Goal: Task Accomplishment & Management: Manage account settings

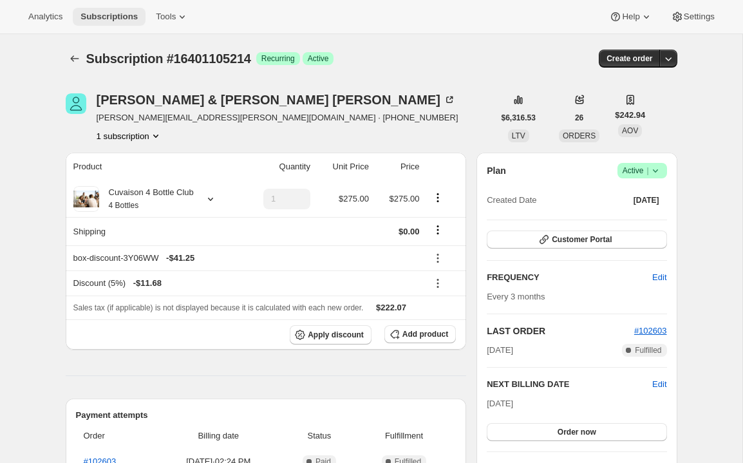
click at [122, 13] on span "Subscriptions" at bounding box center [108, 17] width 57 height 10
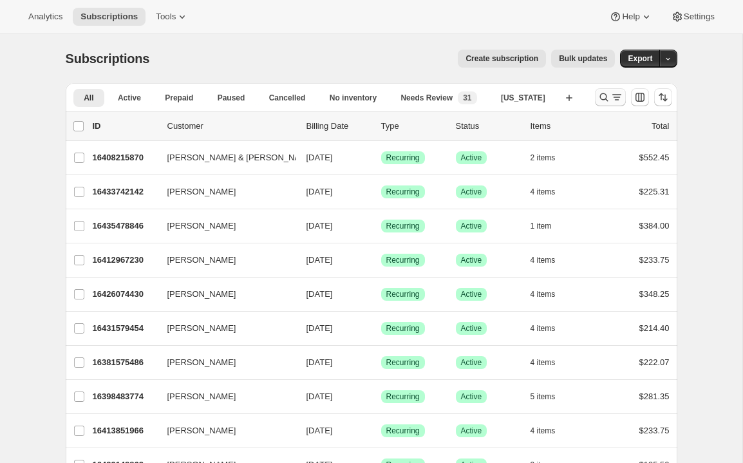
click at [611, 94] on icon "Search and filter results" at bounding box center [616, 97] width 13 height 13
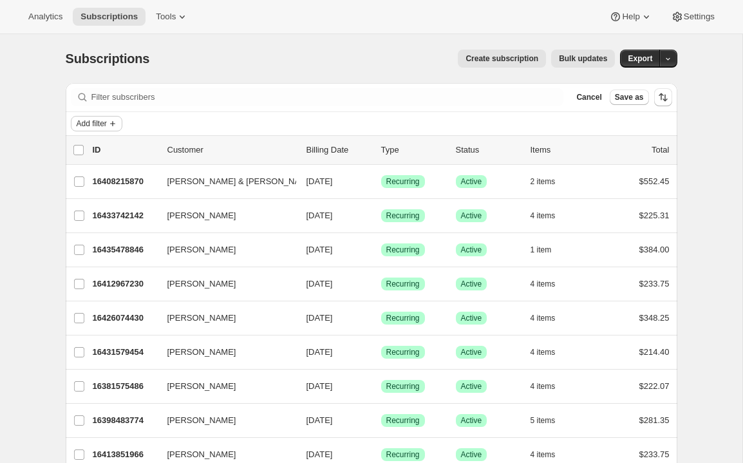
click at [89, 122] on span "Add filter" at bounding box center [92, 123] width 30 height 10
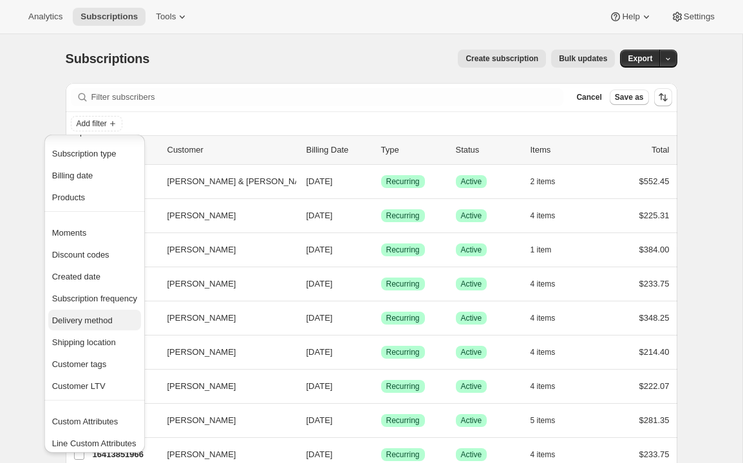
scroll to position [29, 0]
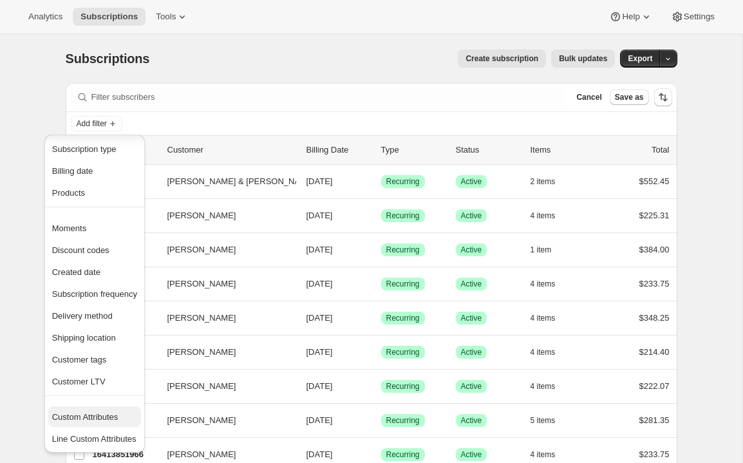
click at [81, 414] on span "Custom Attributes" at bounding box center [85, 417] width 66 height 10
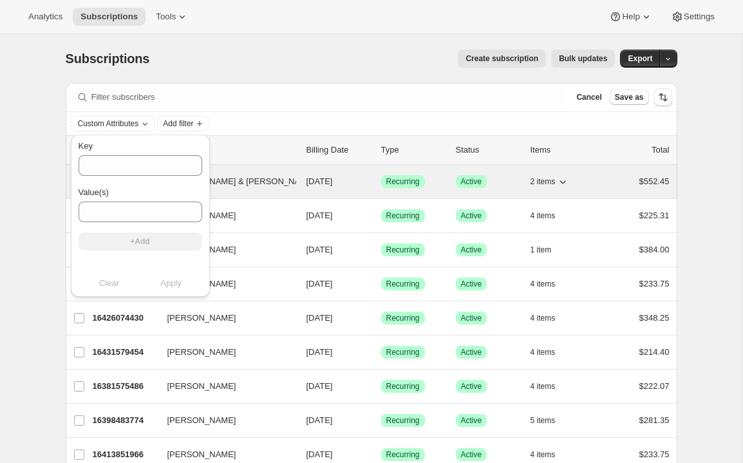
click at [248, 187] on button "[PERSON_NAME] & [PERSON_NAME]" at bounding box center [224, 181] width 129 height 21
click at [323, 188] on div "16408215870 [PERSON_NAME] & [PERSON_NAME] [DATE] Success Recurring Success Acti…" at bounding box center [381, 181] width 577 height 18
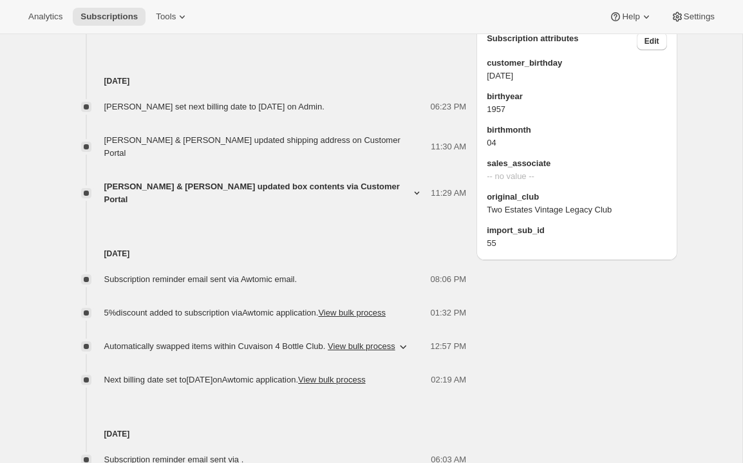
scroll to position [878, 0]
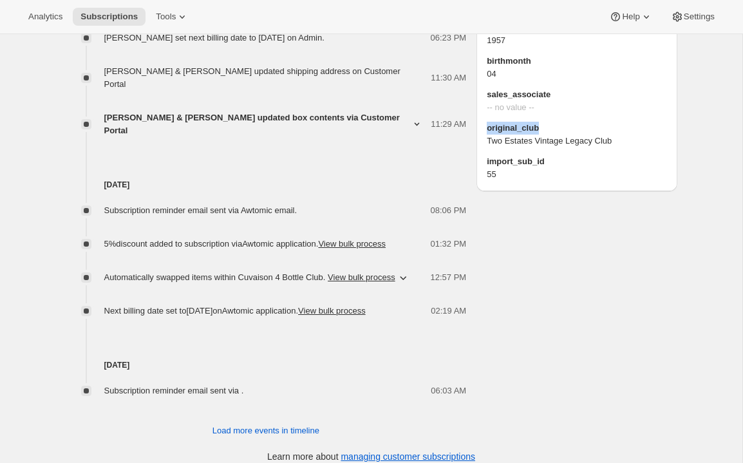
drag, startPoint x: 487, startPoint y: 167, endPoint x: 541, endPoint y: 169, distance: 54.1
click at [541, 134] on span "original_club" at bounding box center [576, 128] width 180 height 13
copy span "original_club"
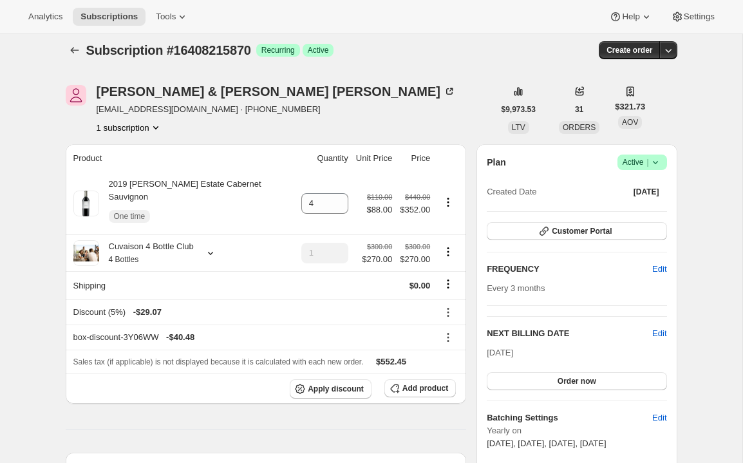
scroll to position [0, 0]
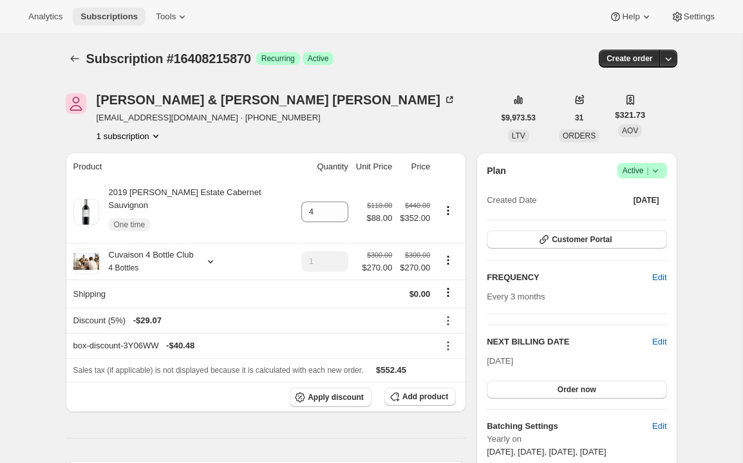
click at [108, 12] on span "Subscriptions" at bounding box center [108, 17] width 57 height 10
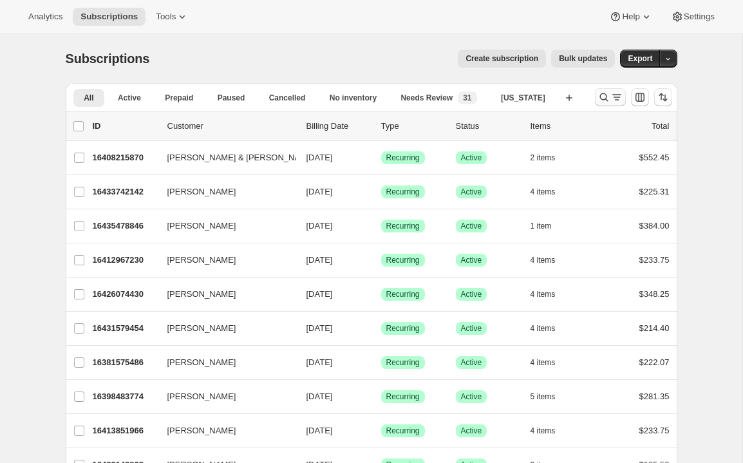
click at [607, 100] on icon "Search and filter results" at bounding box center [603, 97] width 8 height 8
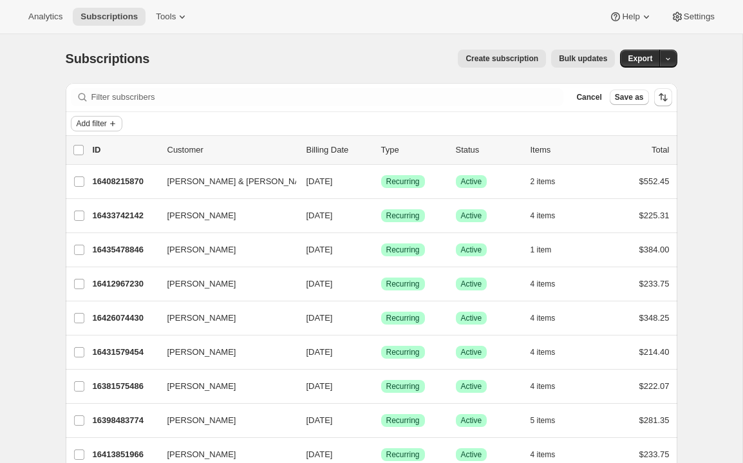
click at [98, 117] on button "Add filter" at bounding box center [96, 123] width 51 height 15
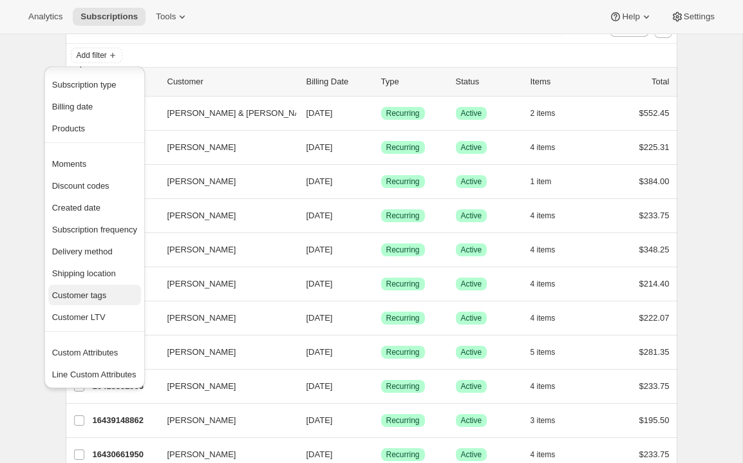
scroll to position [87, 0]
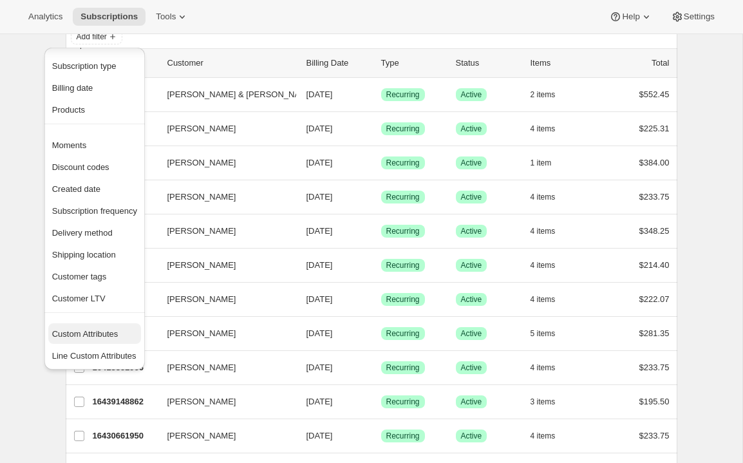
click at [94, 339] on span "Custom Attributes" at bounding box center [94, 334] width 85 height 13
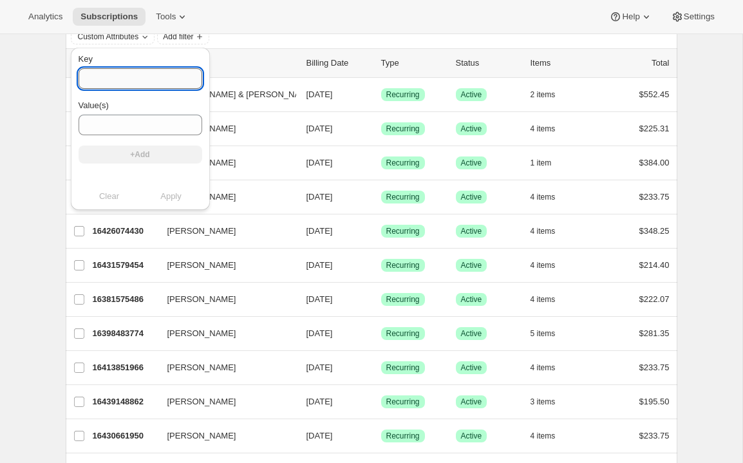
click at [127, 73] on input "Key" at bounding box center [141, 78] width 124 height 21
paste input "original_club"
type input "original_club"
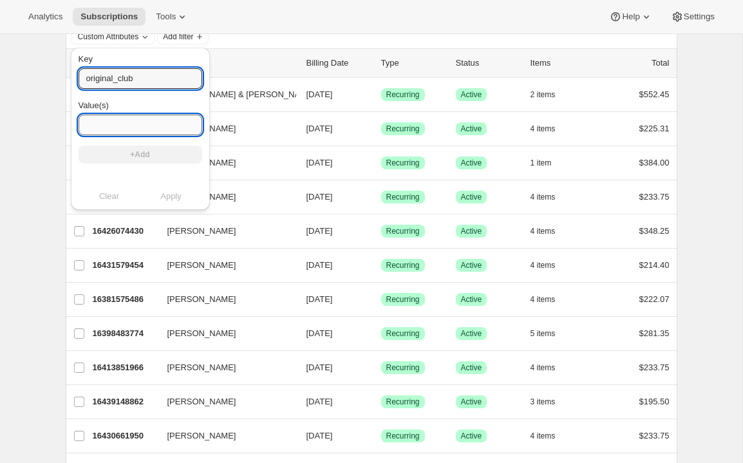
click at [111, 119] on input "Value(s)" at bounding box center [141, 125] width 124 height 21
paste input "Wholesale Club Member"
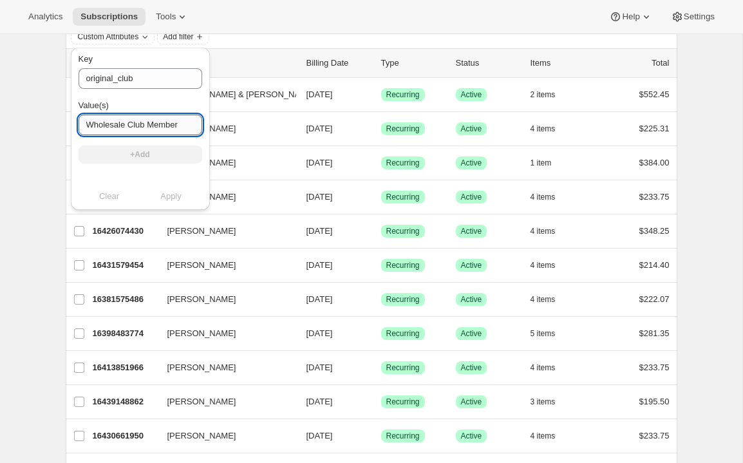
scroll to position [0, 2]
type input "Wholesale Club Member"
click at [114, 153] on button "+Add" at bounding box center [141, 154] width 124 height 18
click at [106, 120] on input "Value(s)" at bounding box center [141, 125] width 124 height 21
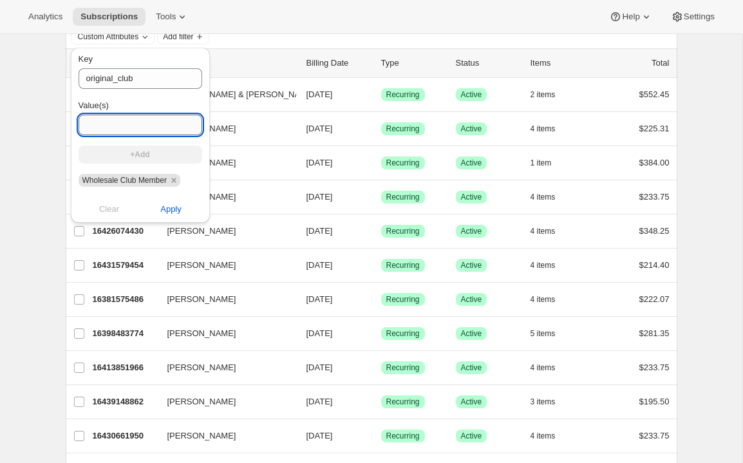
paste input "Two Estates Vintage Legacy Club"
type input "Two Estates Vintage Legacy Club"
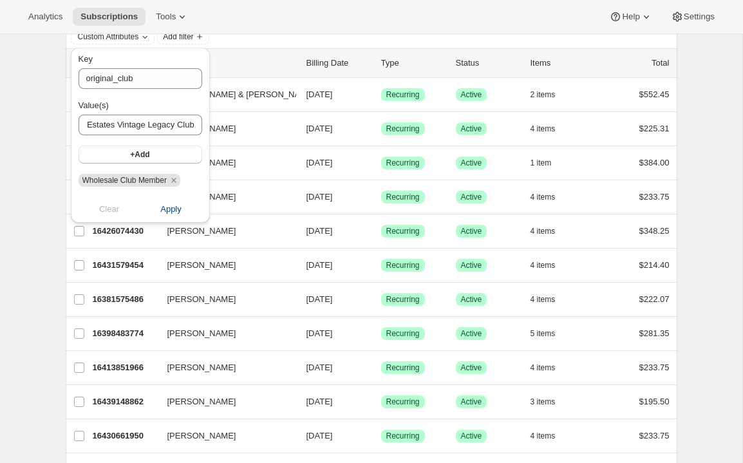
scroll to position [0, 0]
click at [160, 211] on span "Apply" at bounding box center [170, 209] width 21 height 13
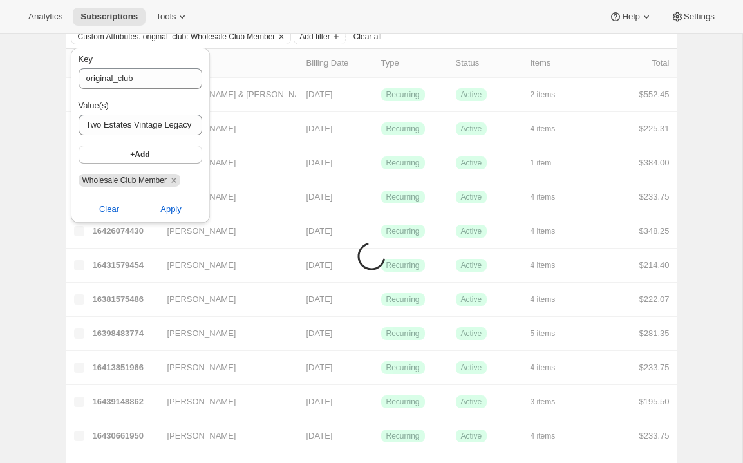
scroll to position [34, 0]
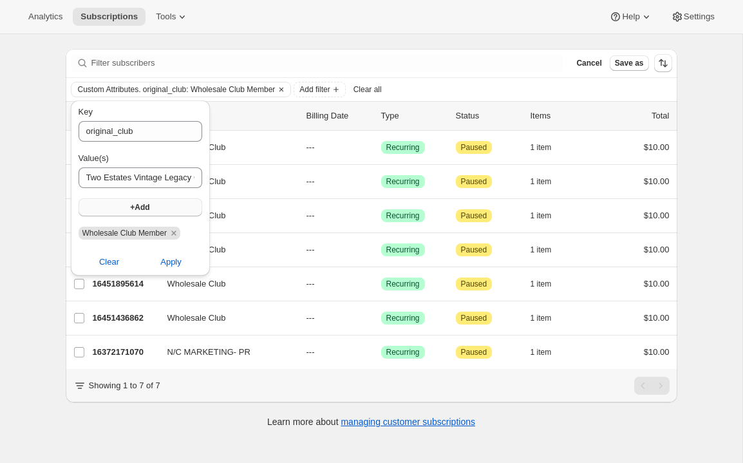
click at [131, 205] on span "+Add" at bounding box center [139, 207] width 19 height 10
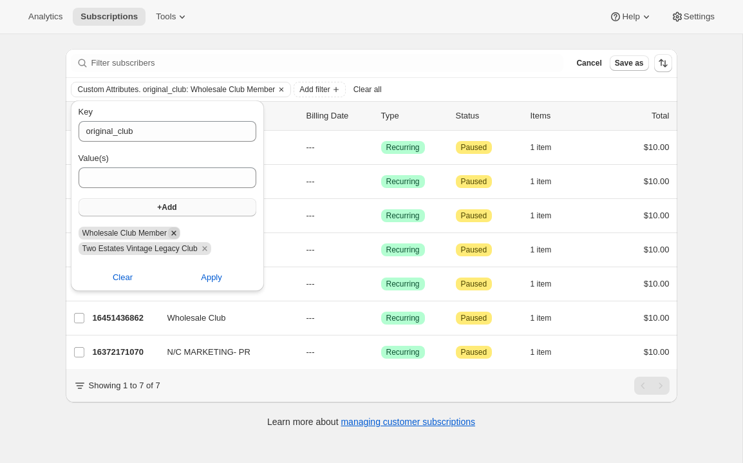
click at [174, 234] on icon "Remove Wholesale Club Member" at bounding box center [174, 233] width 12 height 12
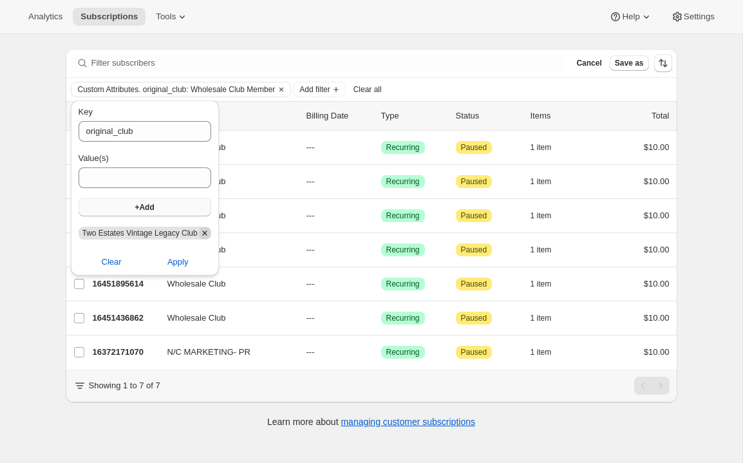
click at [207, 235] on icon "Remove Two Estates Vintage Legacy Club" at bounding box center [204, 232] width 5 height 5
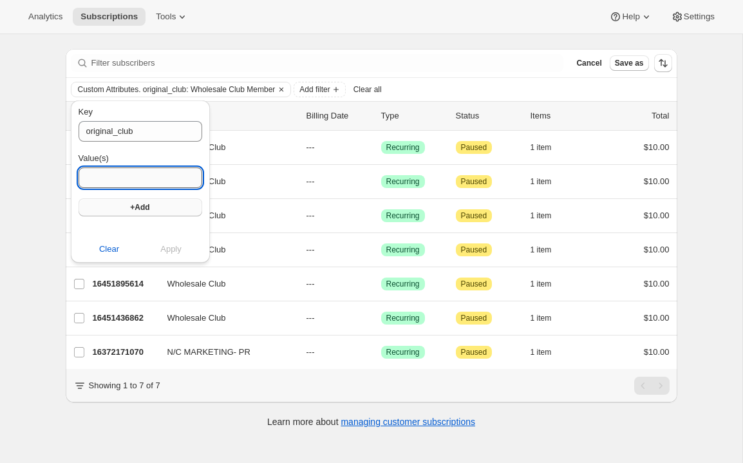
click at [151, 181] on input "Value(s)" at bounding box center [141, 177] width 124 height 21
type input "*"
click at [130, 207] on span "+Add" at bounding box center [139, 207] width 19 height 10
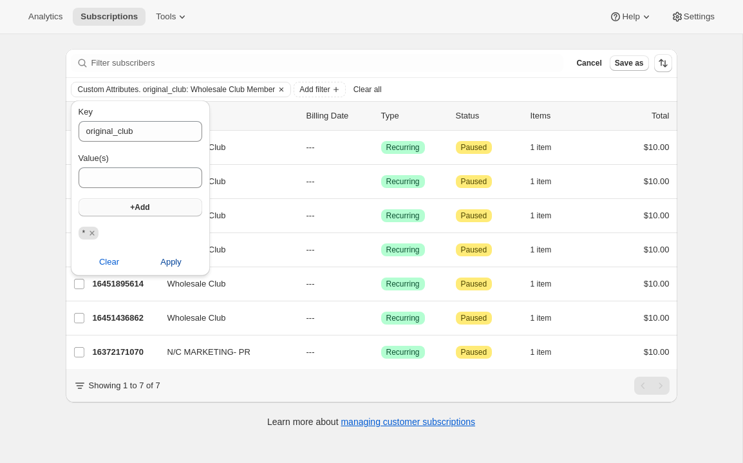
click at [165, 259] on span "Apply" at bounding box center [170, 261] width 21 height 13
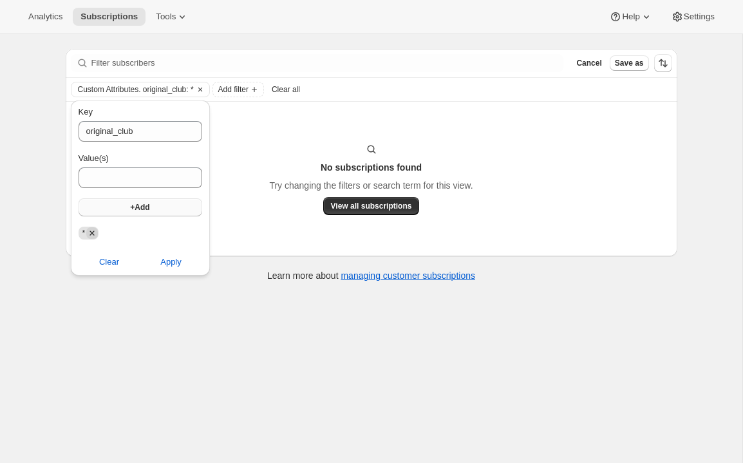
click at [94, 233] on icon "Remove *" at bounding box center [92, 233] width 12 height 12
click at [106, 180] on input "Value(s)" at bounding box center [141, 177] width 124 height 21
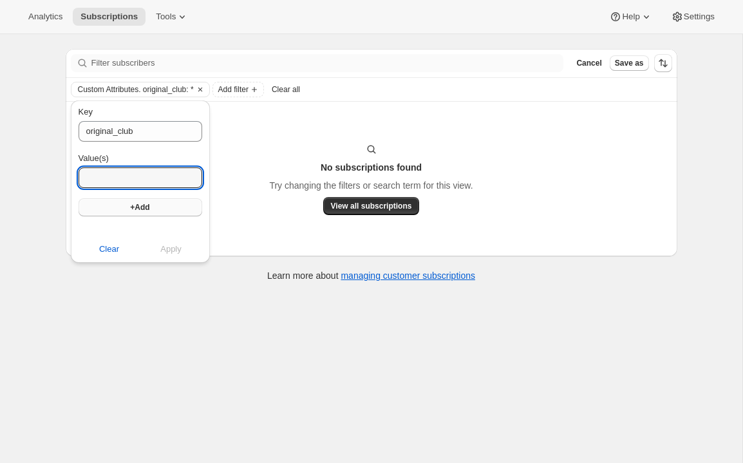
paste input "Wholesale Club Member"
type input "Wholesale Club Member"
click at [142, 203] on span "+Add" at bounding box center [139, 207] width 19 height 10
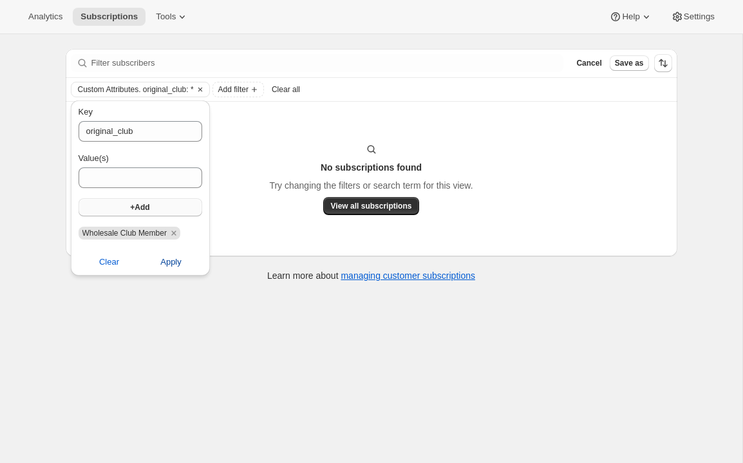
click at [160, 259] on span "Apply" at bounding box center [170, 261] width 21 height 13
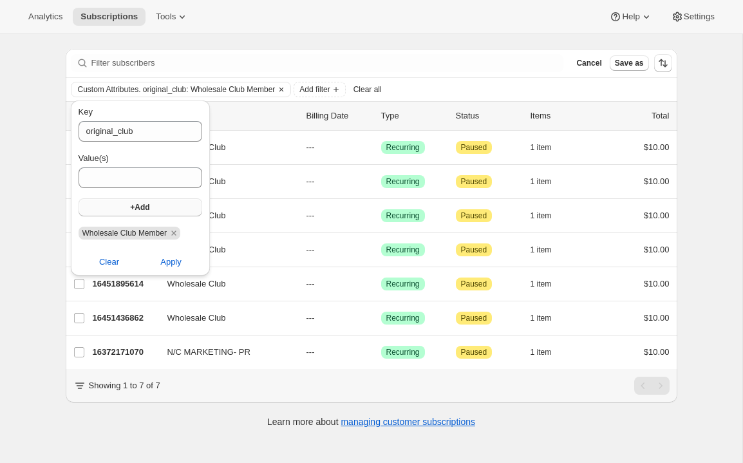
click at [10, 281] on div "Subscriptions. This page is ready Subscriptions Create subscription Bulk update…" at bounding box center [371, 231] width 742 height 463
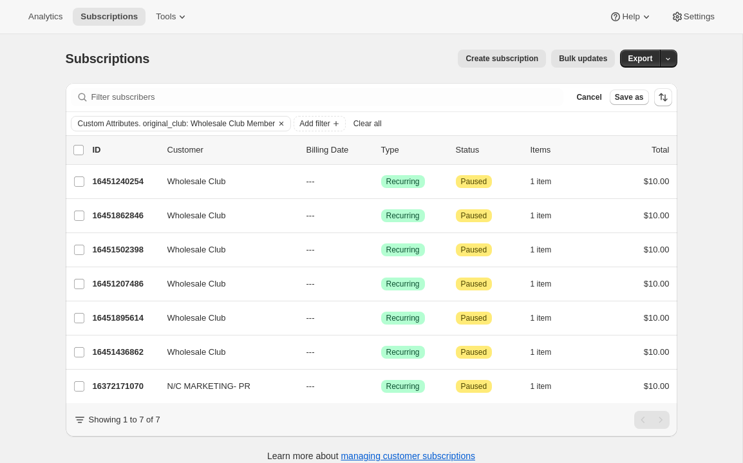
drag, startPoint x: 650, startPoint y: 55, endPoint x: 380, endPoint y: 46, distance: 269.8
click at [380, 46] on div "Subscriptions. This page is ready Subscriptions Create subscription Bulk update…" at bounding box center [371, 58] width 611 height 49
